Goal: Task Accomplishment & Management: Manage account settings

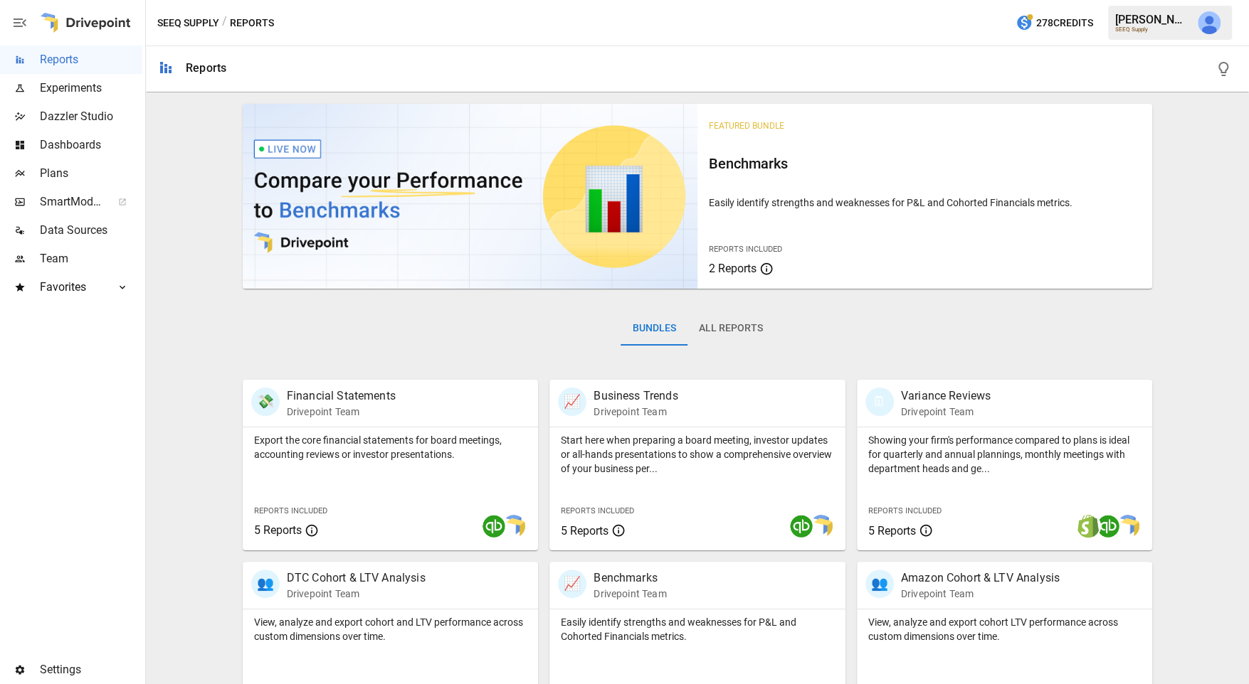
click at [64, 668] on span "Settings" at bounding box center [91, 670] width 102 height 17
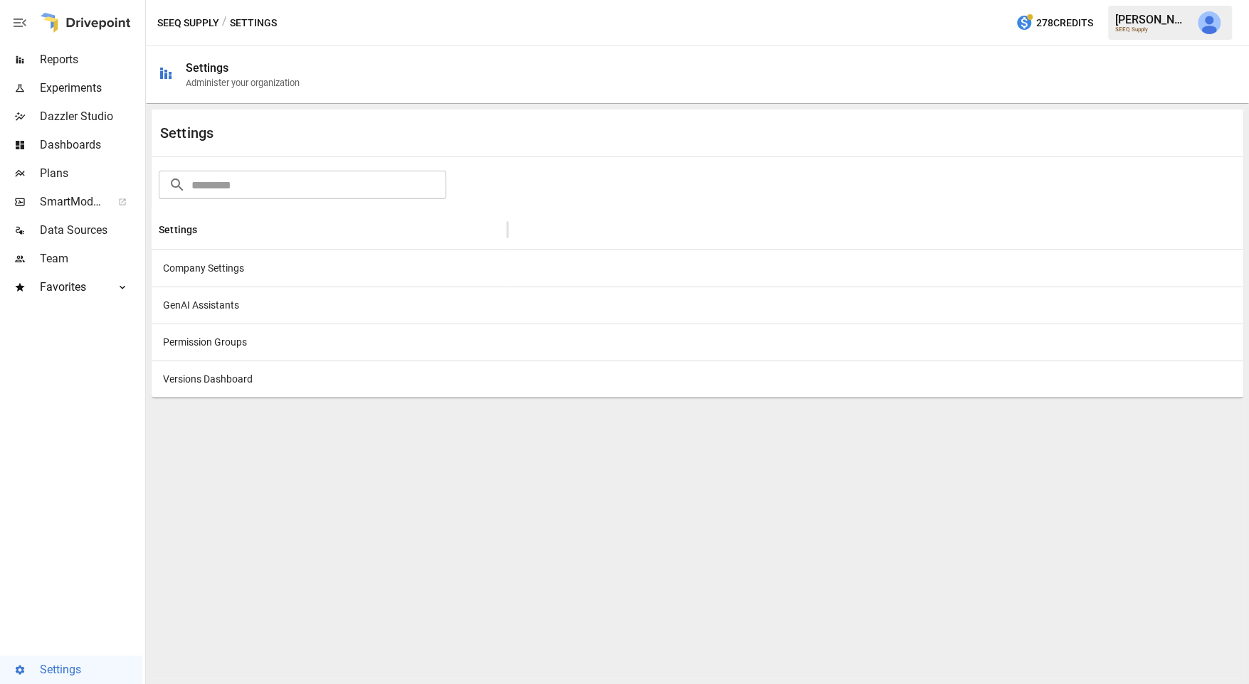
click at [223, 269] on div "Company Settings" at bounding box center [330, 268] width 356 height 37
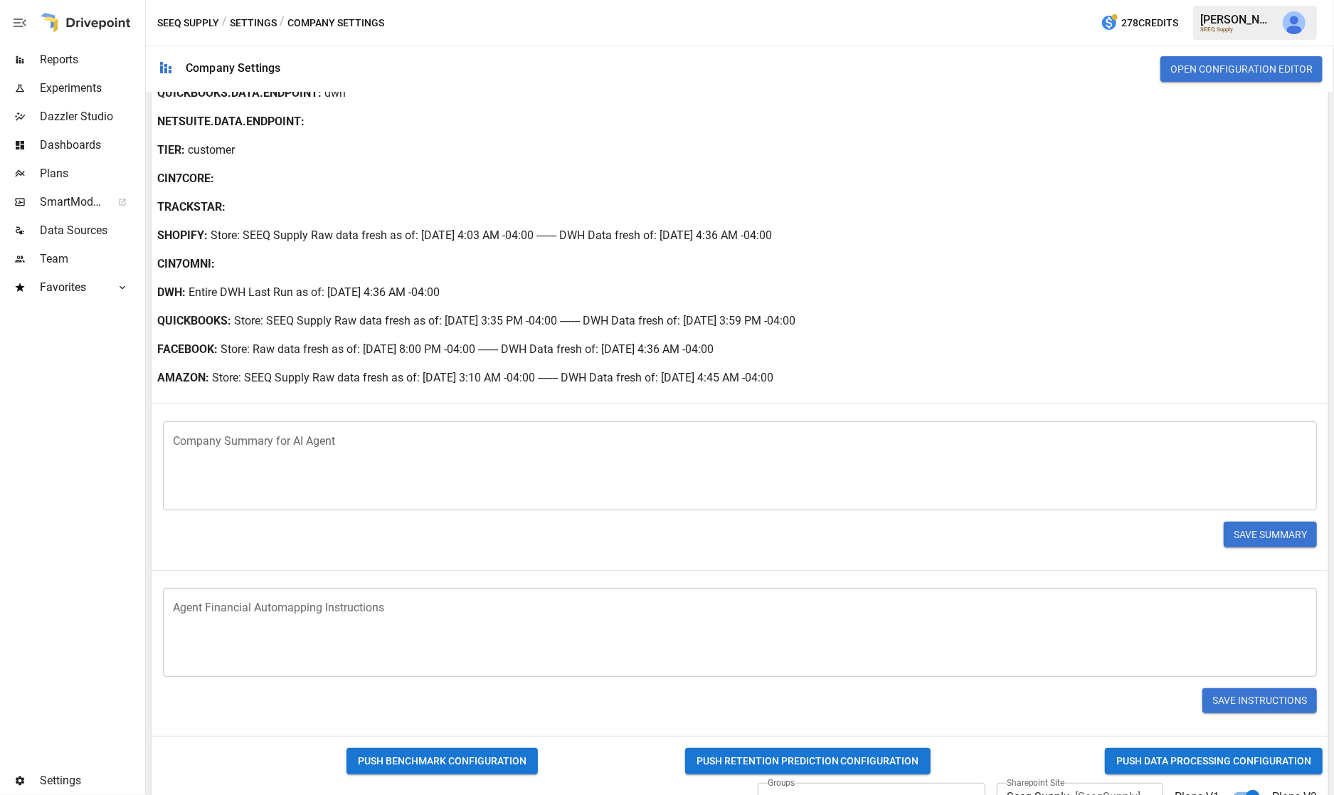
scroll to position [286, 0]
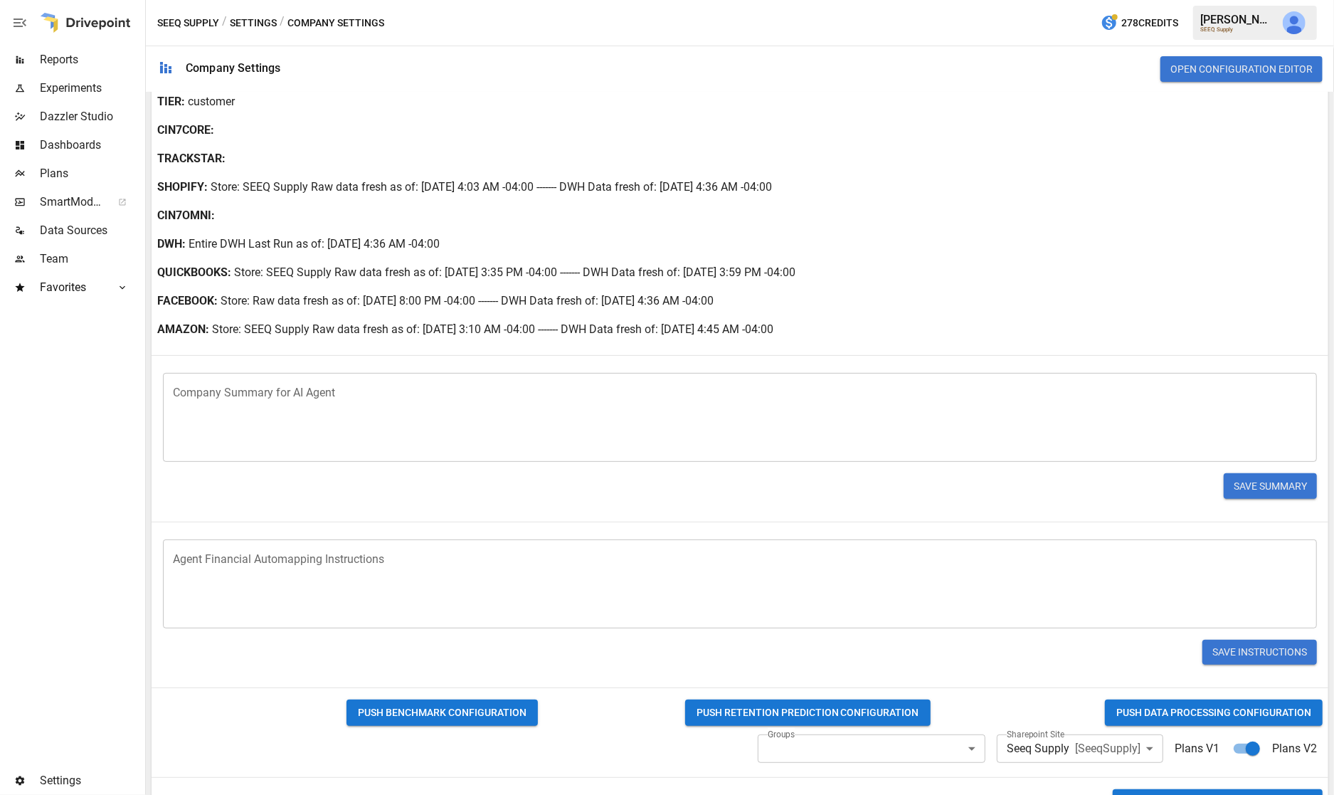
click at [1166, 684] on button "PUSH DATA PROCESSING CONFIGURATION" at bounding box center [1214, 712] width 218 height 26
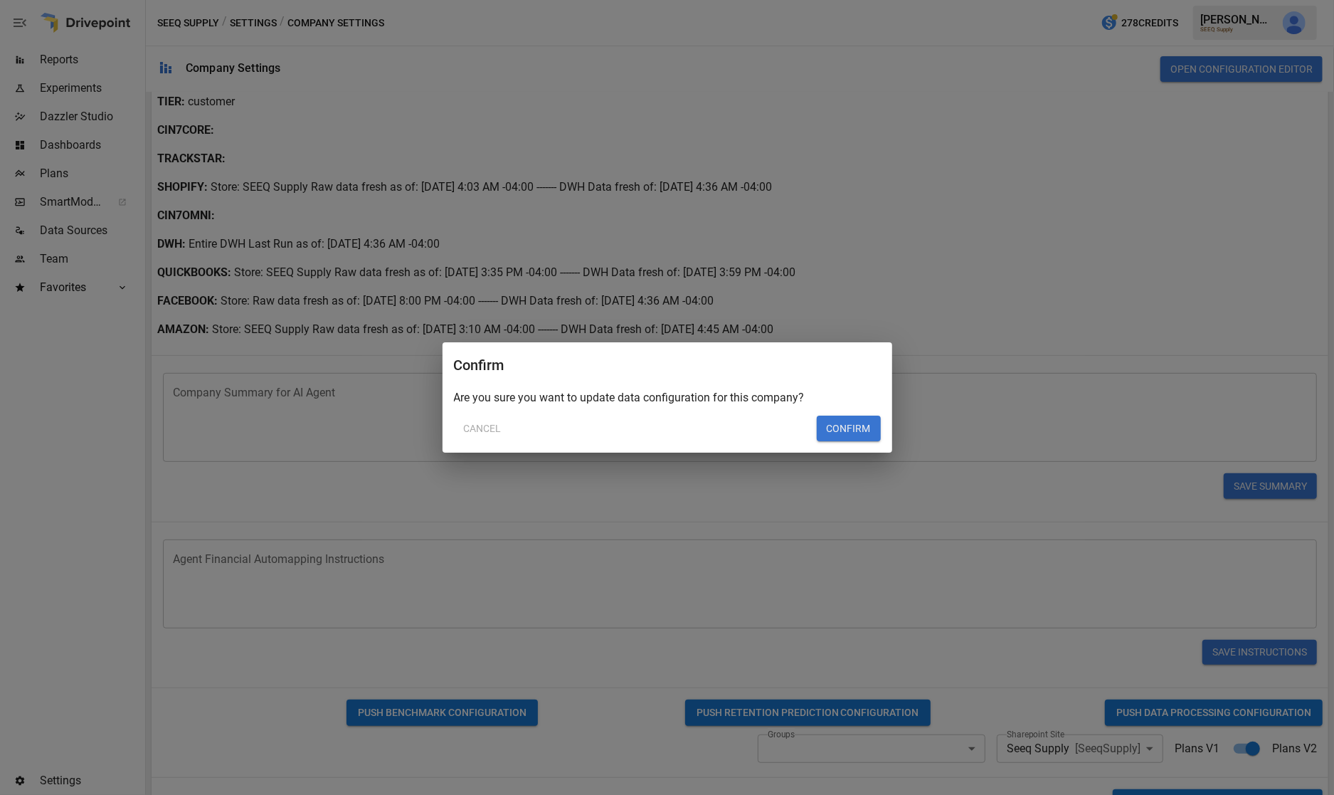
click at [838, 422] on button "Confirm" at bounding box center [849, 428] width 64 height 26
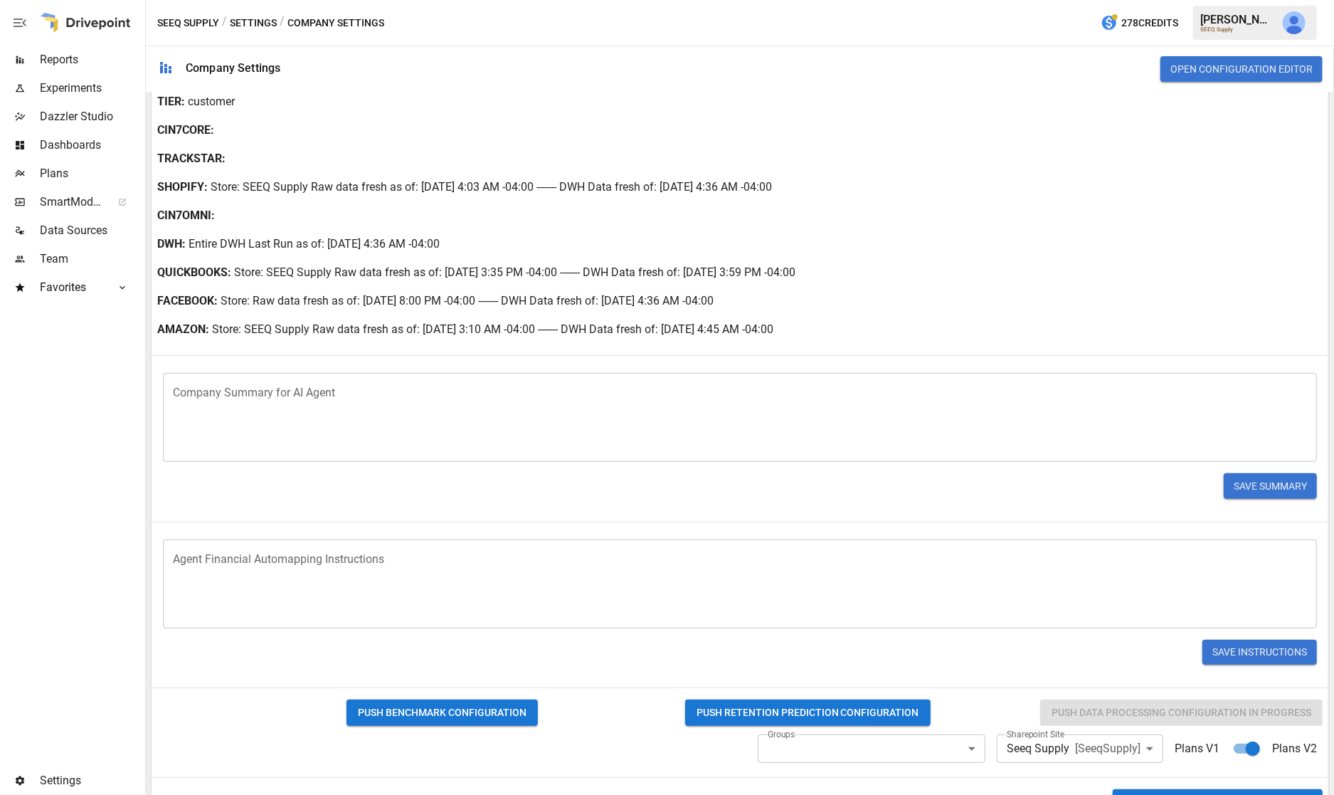
scroll to position [332, 0]
